Goal: Information Seeking & Learning: Compare options

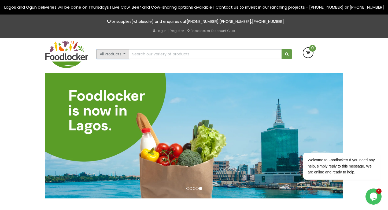
click at [126, 59] on button "All Products" at bounding box center [112, 54] width 33 height 10
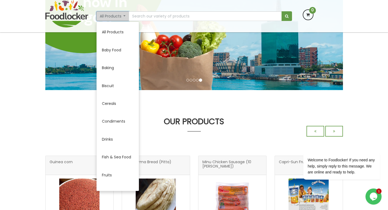
scroll to position [31, 0]
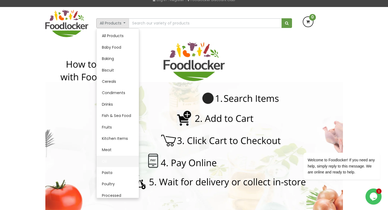
click at [106, 166] on link "Oil" at bounding box center [118, 160] width 42 height 11
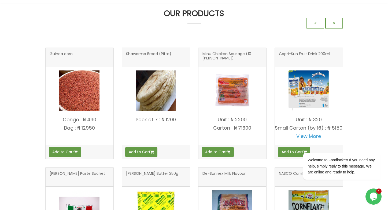
scroll to position [224, 0]
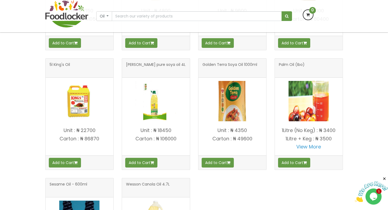
scroll to position [183, 0]
drag, startPoint x: 239, startPoint y: 72, endPoint x: 196, endPoint y: 97, distance: 50.6
click at [196, 97] on div "Golden Terra Soya Oil 1000ml Add to Cart" at bounding box center [232, 117] width 77 height 119
drag, startPoint x: 259, startPoint y: 70, endPoint x: 202, endPoint y: 71, distance: 57.7
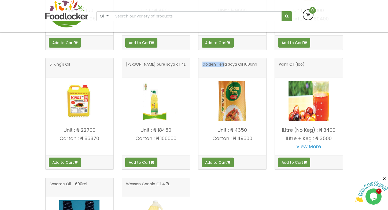
click at [202, 71] on div "Golden Terra Soya Oil 1000ml" at bounding box center [233, 67] width 68 height 19
drag, startPoint x: 239, startPoint y: 69, endPoint x: 202, endPoint y: 70, distance: 36.8
click at [202, 70] on div "Golden Terra Soya Oil 1000ml" at bounding box center [233, 67] width 68 height 19
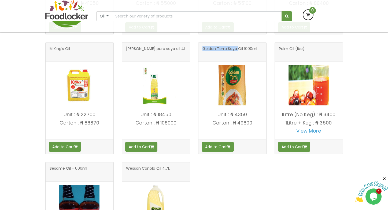
scroll to position [198, 0]
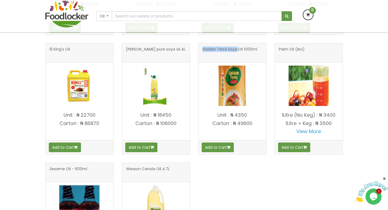
copy span "Golden Terra Soya"
drag, startPoint x: 250, startPoint y: 121, endPoint x: 235, endPoint y: 122, distance: 15.6
click at [235, 118] on p "Unit : ₦ 4350" at bounding box center [233, 114] width 68 height 5
copy p "4350"
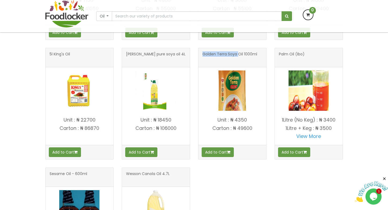
scroll to position [193, 0]
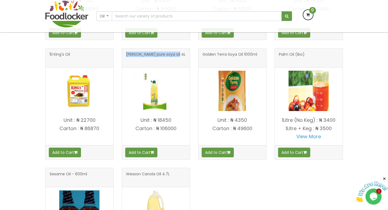
drag, startPoint x: 178, startPoint y: 60, endPoint x: 126, endPoint y: 61, distance: 52.4
click at [126, 61] on div "Golden penny pure soya oil 4L" at bounding box center [156, 57] width 68 height 19
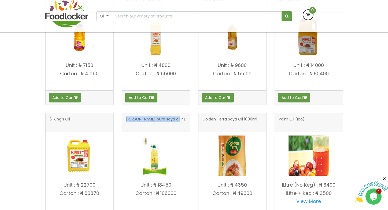
scroll to position [129, 0]
copy span "Golden penny pure soya oil"
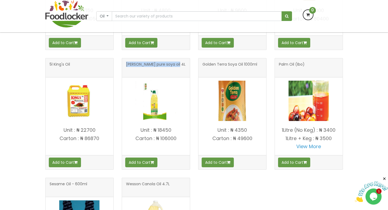
scroll to position [185, 0]
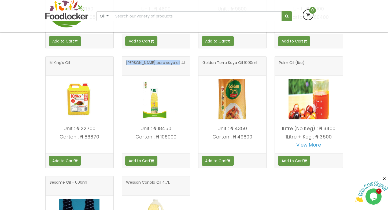
drag, startPoint x: 175, startPoint y: 133, endPoint x: 158, endPoint y: 136, distance: 17.1
click at [158, 131] on p "Unit : ₦ 18450" at bounding box center [156, 128] width 68 height 5
copy p "18450"
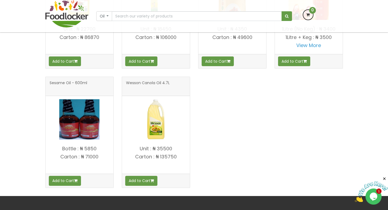
scroll to position [282, 0]
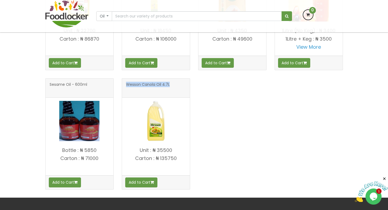
drag, startPoint x: 171, startPoint y: 89, endPoint x: 126, endPoint y: 90, distance: 44.3
click at [126, 90] on h3 "Wesson Canola Oil 4.7L" at bounding box center [156, 87] width 60 height 11
copy span "Wesson Canola Oil 4.7L"
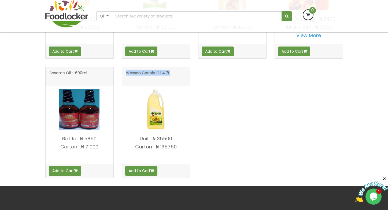
scroll to position [295, 0]
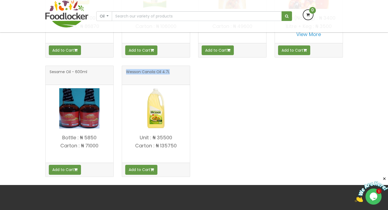
drag, startPoint x: 173, startPoint y: 143, endPoint x: 158, endPoint y: 143, distance: 14.3
click at [158, 140] on p "Unit : ₦ 35500" at bounding box center [156, 137] width 68 height 5
copy p "35500"
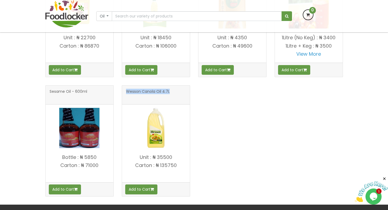
scroll to position [273, 0]
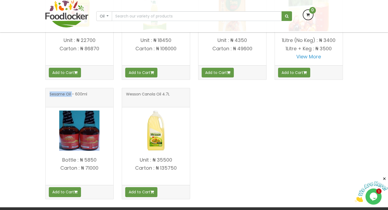
drag, startPoint x: 71, startPoint y: 99, endPoint x: 49, endPoint y: 100, distance: 21.8
click at [50, 100] on span "Sesame Oil - 600ml" at bounding box center [69, 97] width 38 height 11
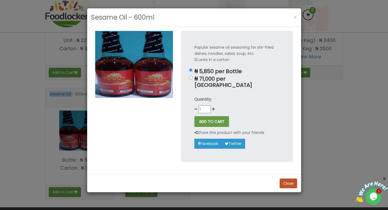
copy span "Sesame Oil"
click at [287, 178] on button "Close" at bounding box center [288, 183] width 17 height 10
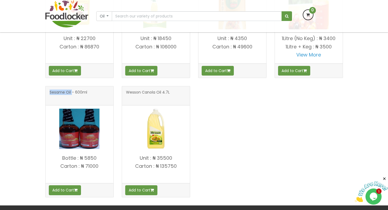
scroll to position [275, 0]
drag, startPoint x: 99, startPoint y: 163, endPoint x: 84, endPoint y: 164, distance: 14.8
click at [84, 160] on p "Bottle : ₦ 5850" at bounding box center [80, 157] width 68 height 5
copy p "5850"
